Goal: Navigation & Orientation: Understand site structure

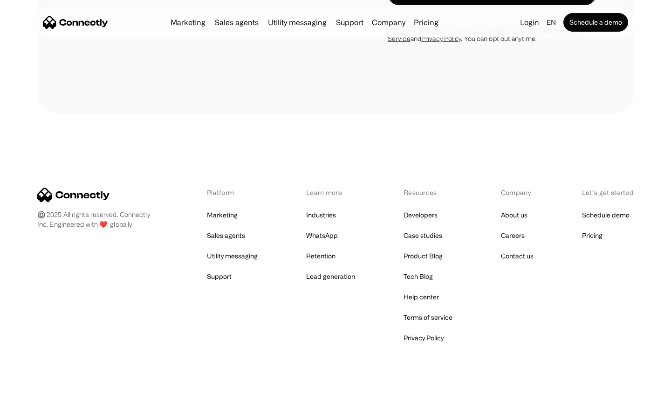
scroll to position [787, 0]
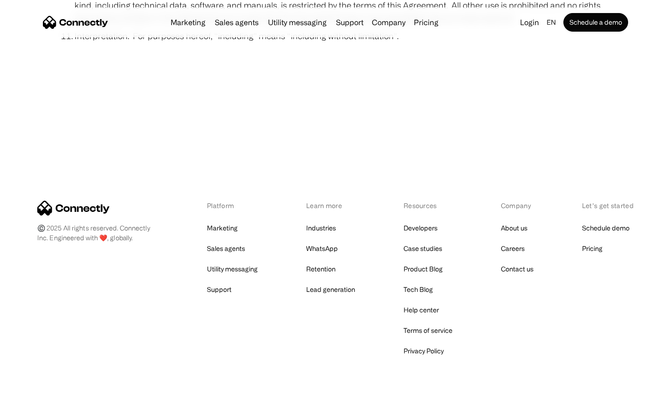
scroll to position [3424, 0]
